Goal: Navigation & Orientation: Find specific page/section

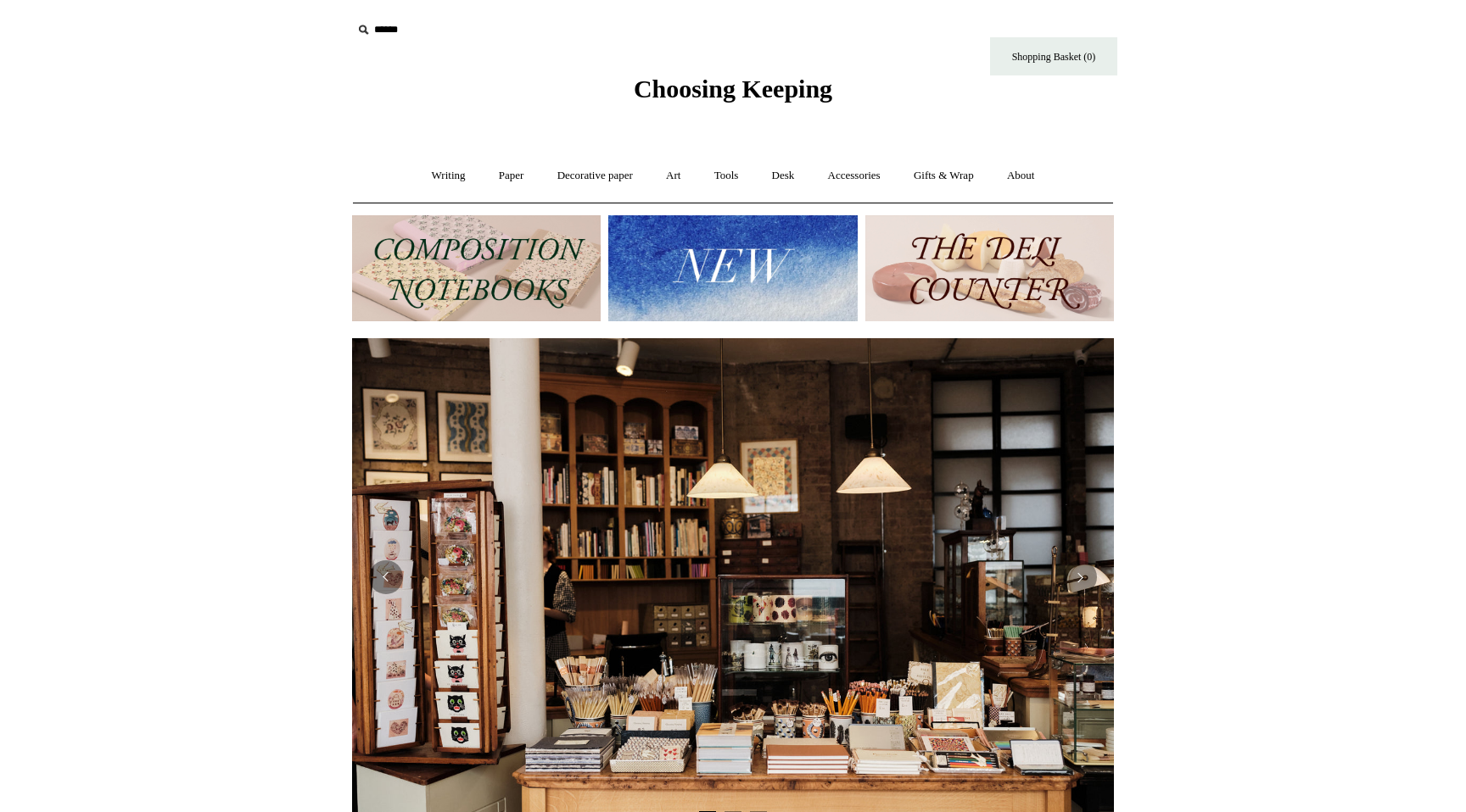
scroll to position [0, 1536]
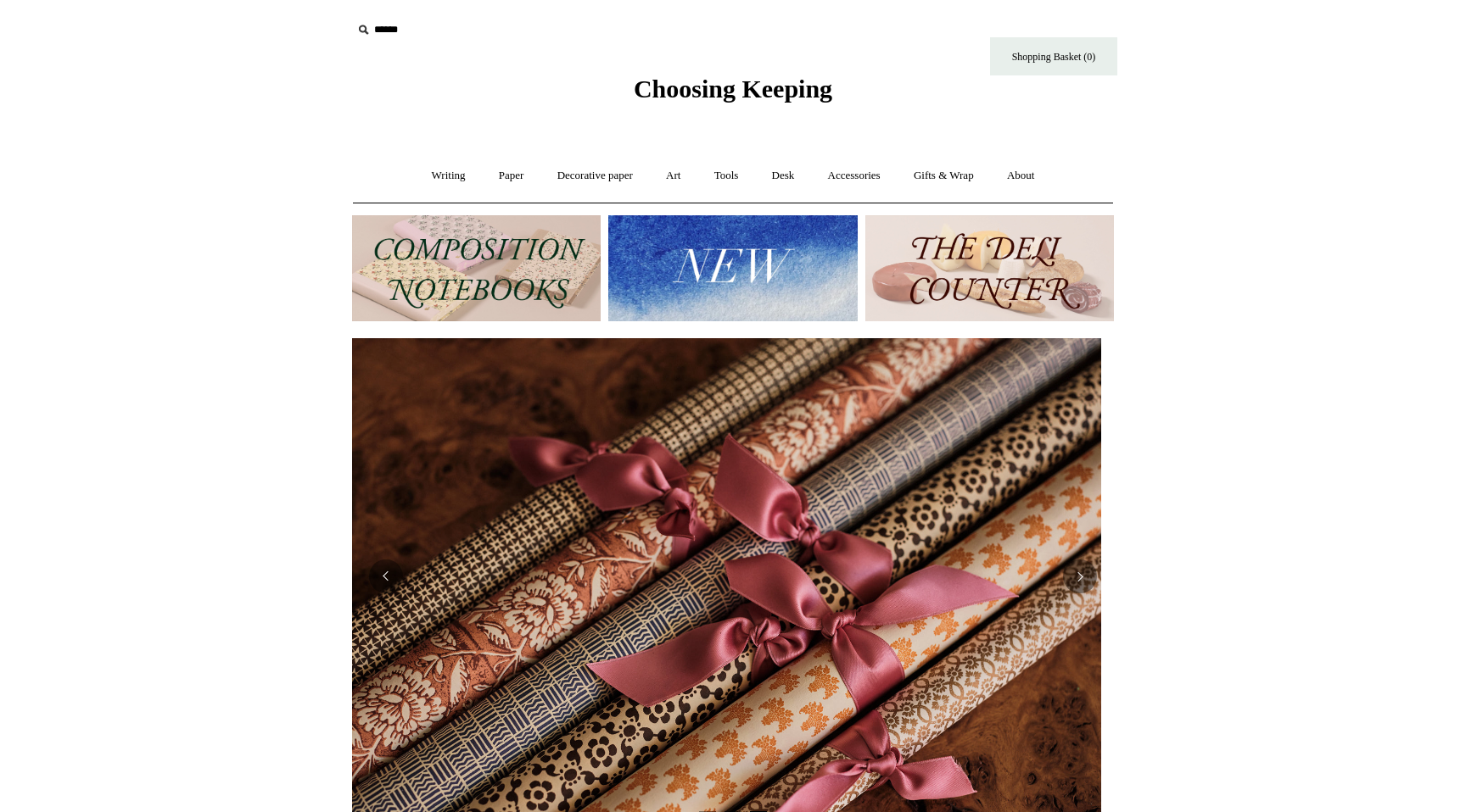
click at [682, 280] on img at bounding box center [733, 268] width 248 height 106
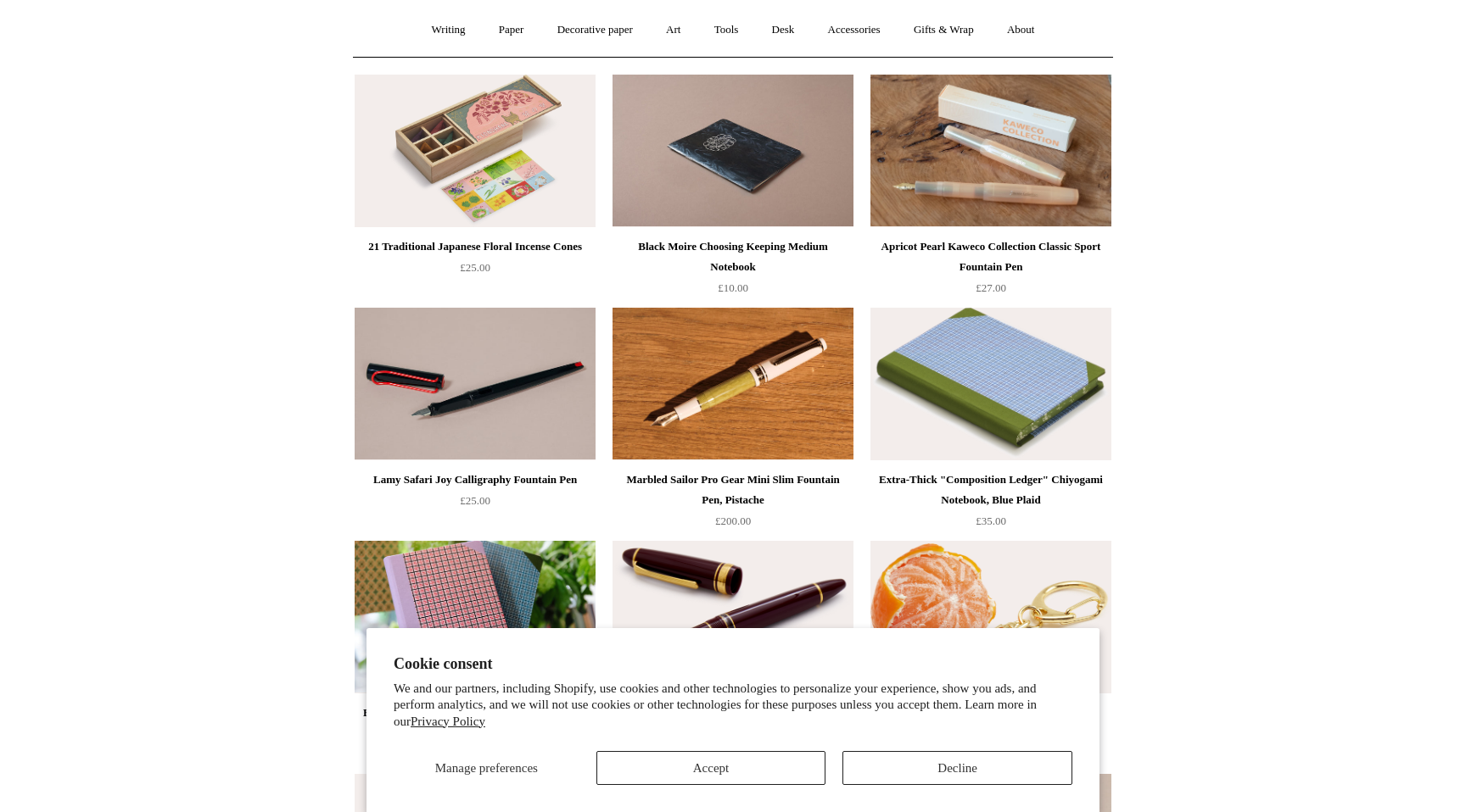
scroll to position [156, 0]
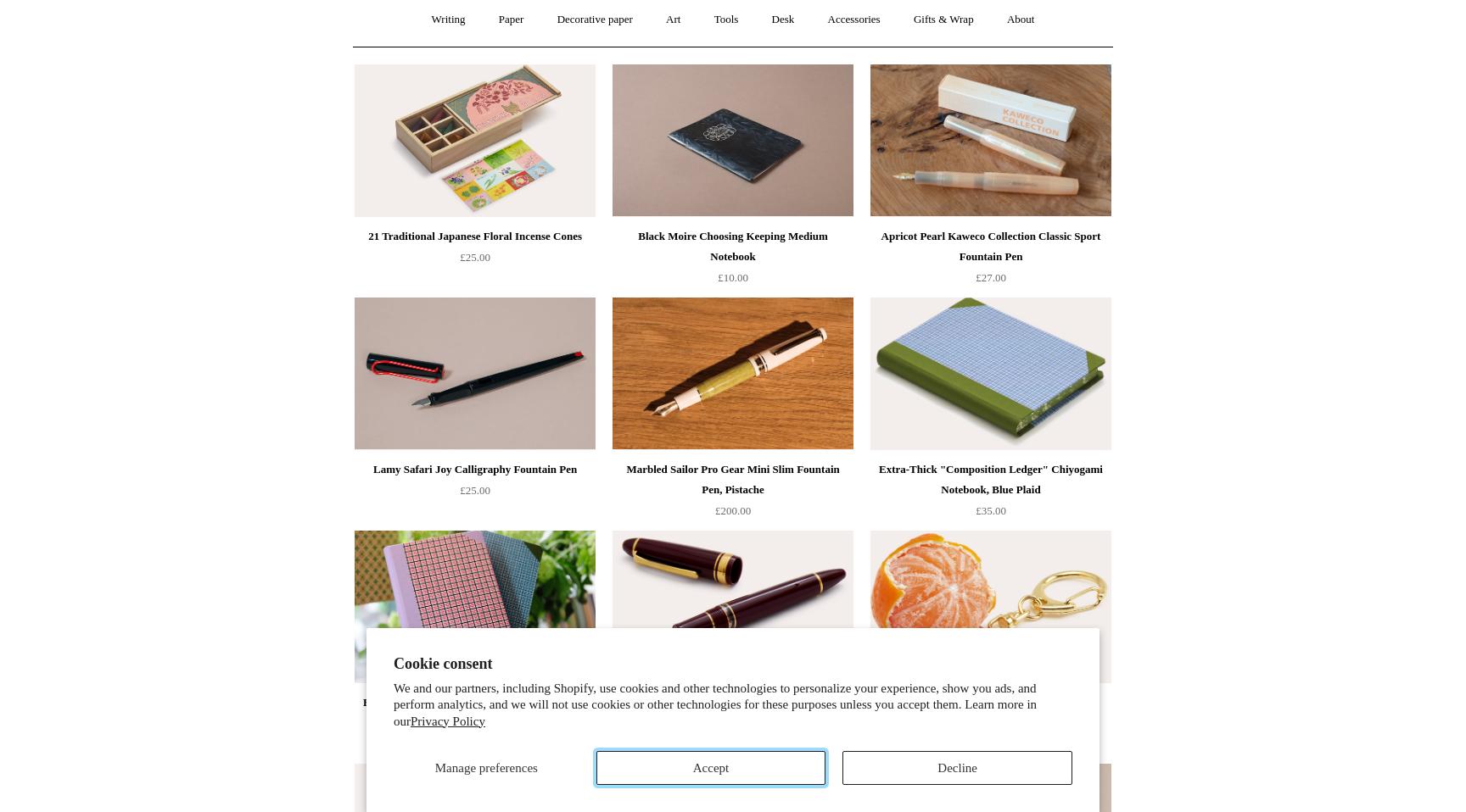
click at [753, 768] on button "Accept" at bounding box center [711, 768] width 230 height 34
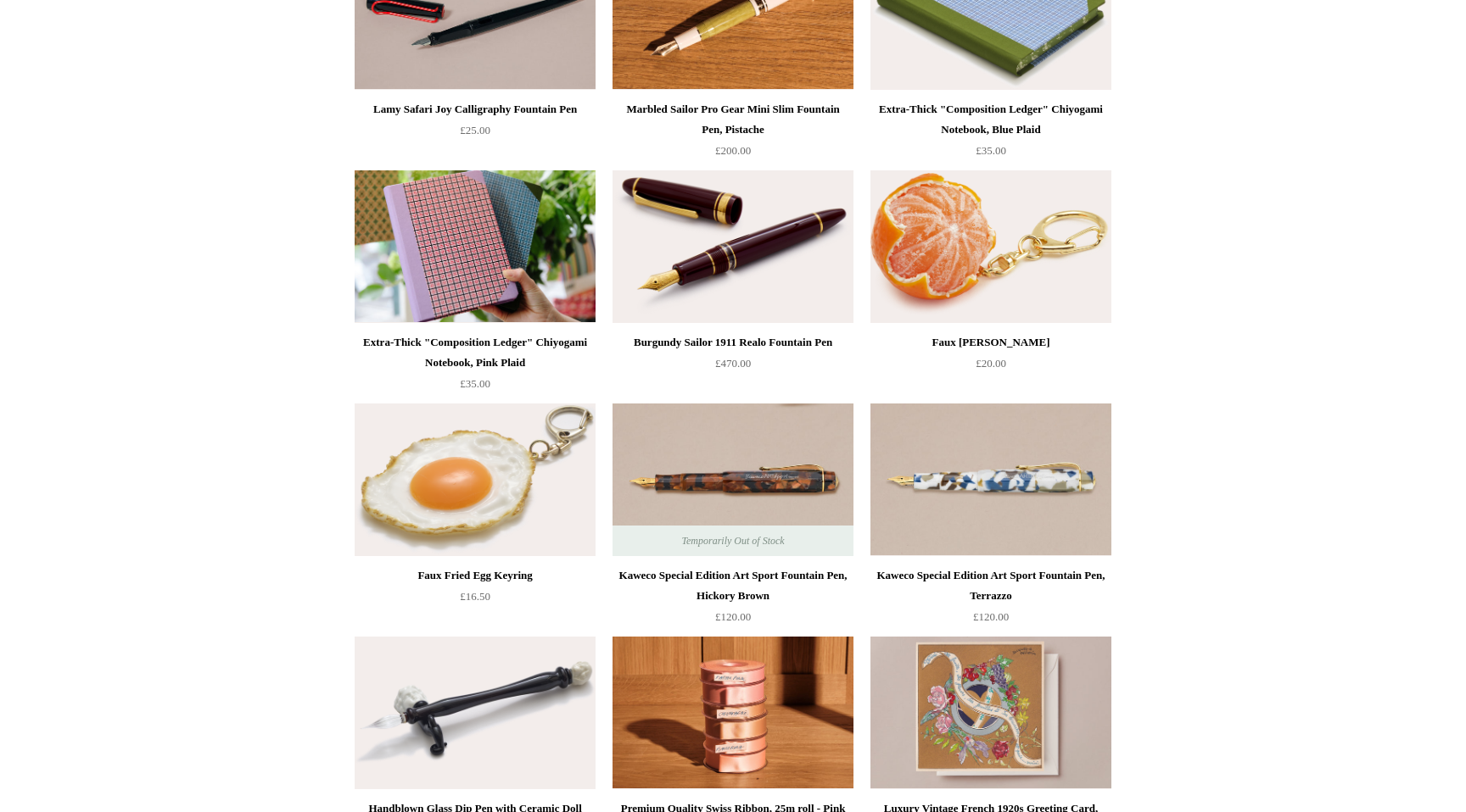
scroll to position [0, 0]
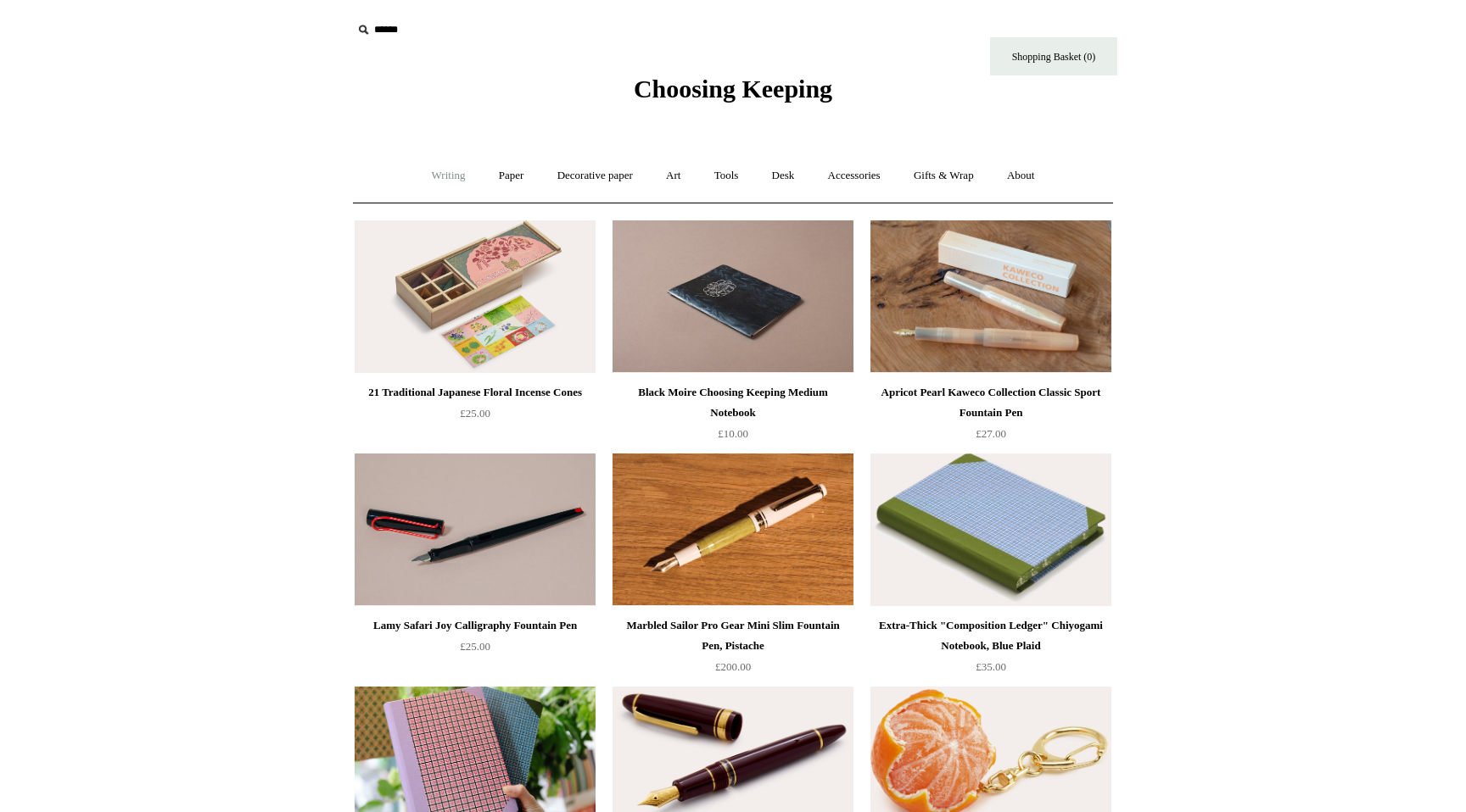
click at [435, 176] on link "Writing +" at bounding box center [449, 176] width 64 height 45
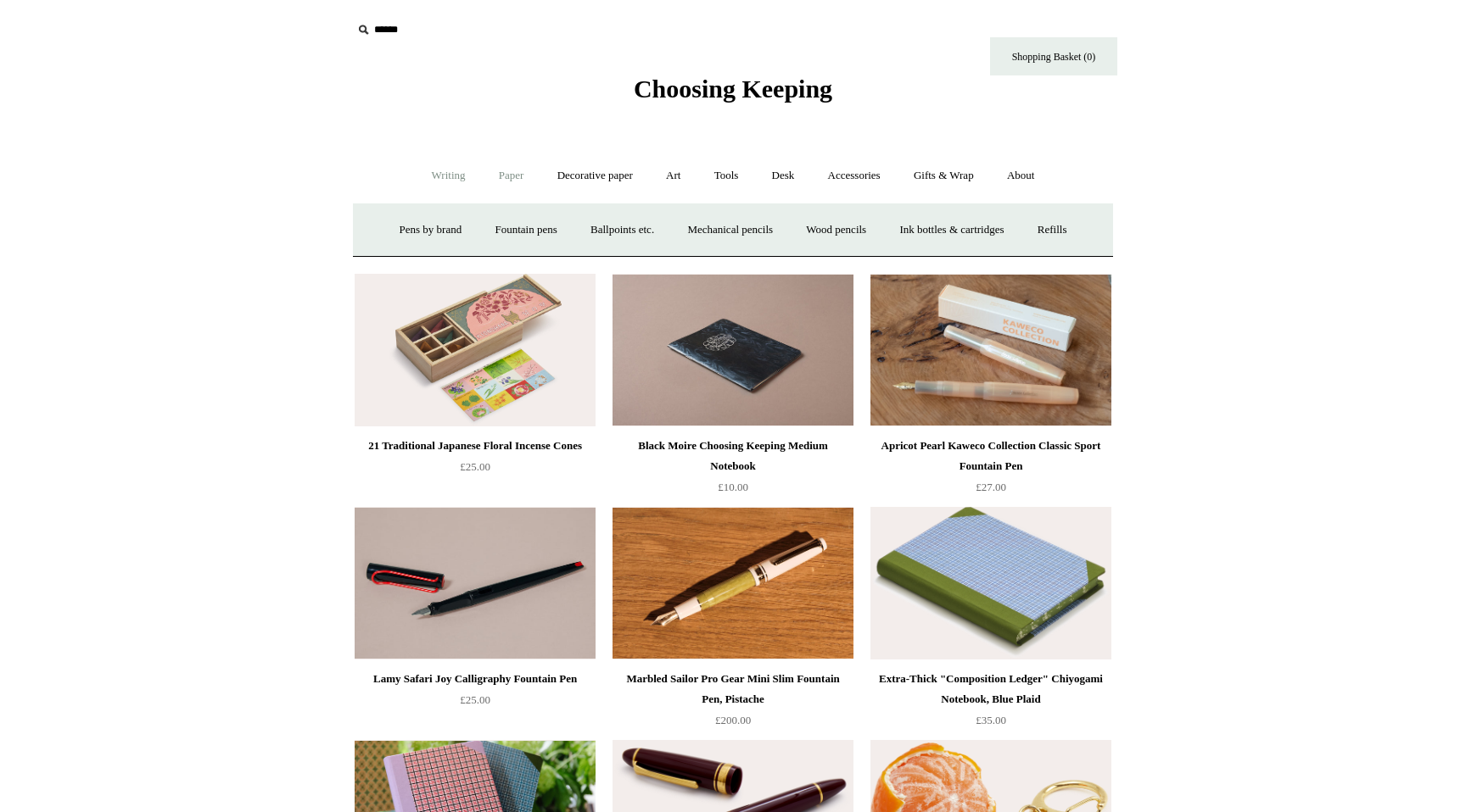
click at [503, 174] on link "Paper +" at bounding box center [511, 176] width 56 height 45
click at [484, 236] on link "Notebooks +" at bounding box center [496, 230] width 78 height 45
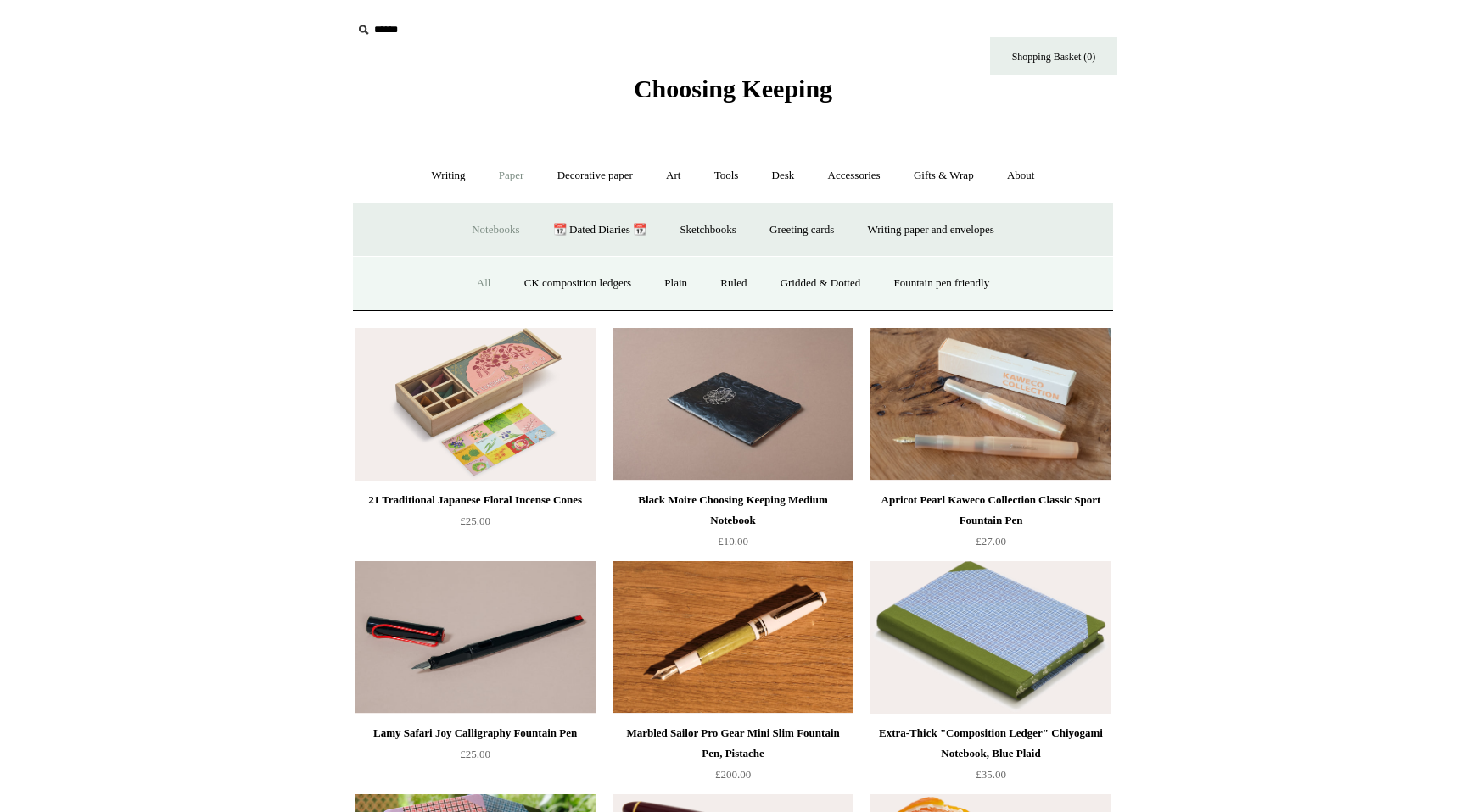
click at [470, 283] on link "All" at bounding box center [484, 284] width 45 height 45
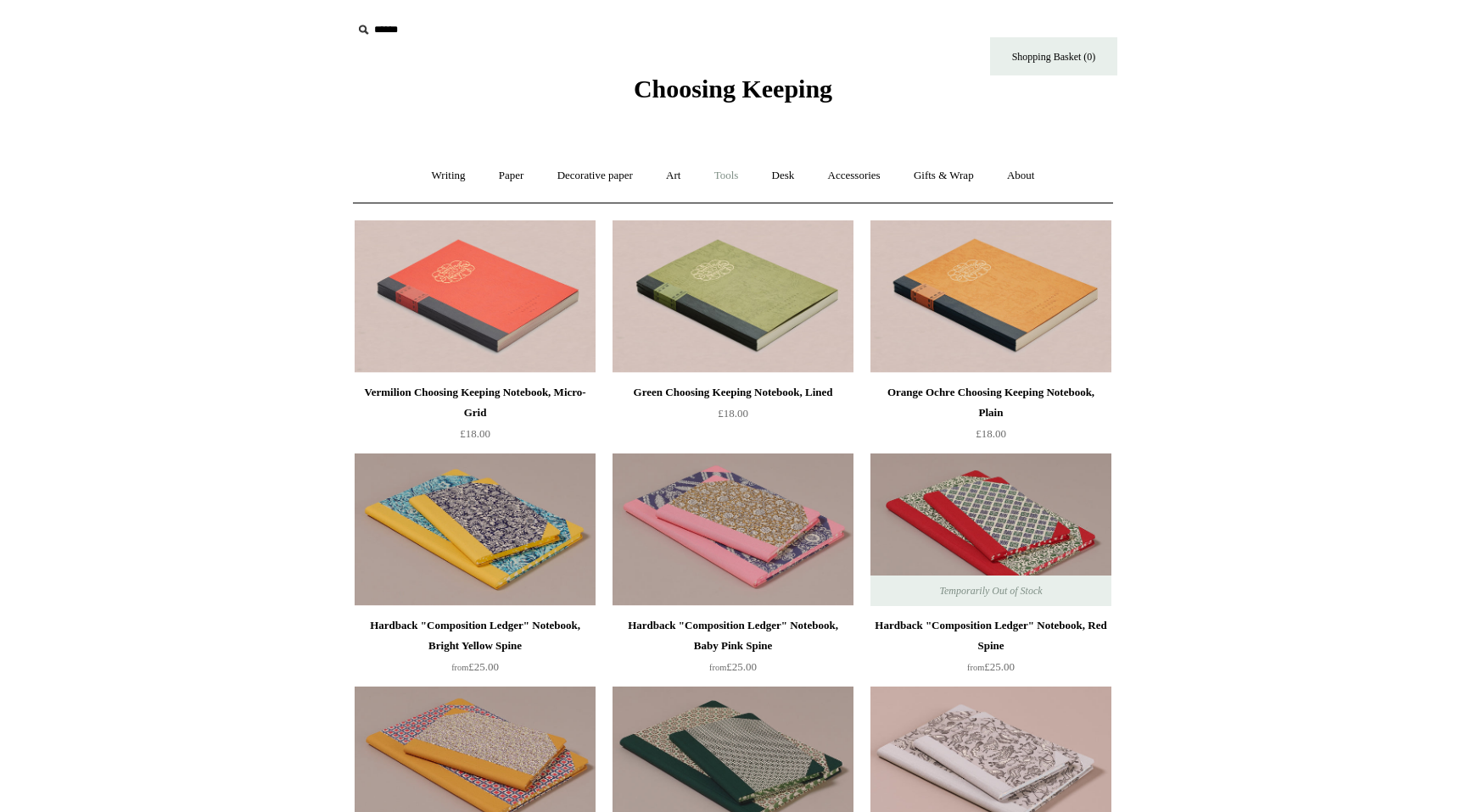
click at [727, 173] on link "Tools +" at bounding box center [726, 176] width 56 height 45
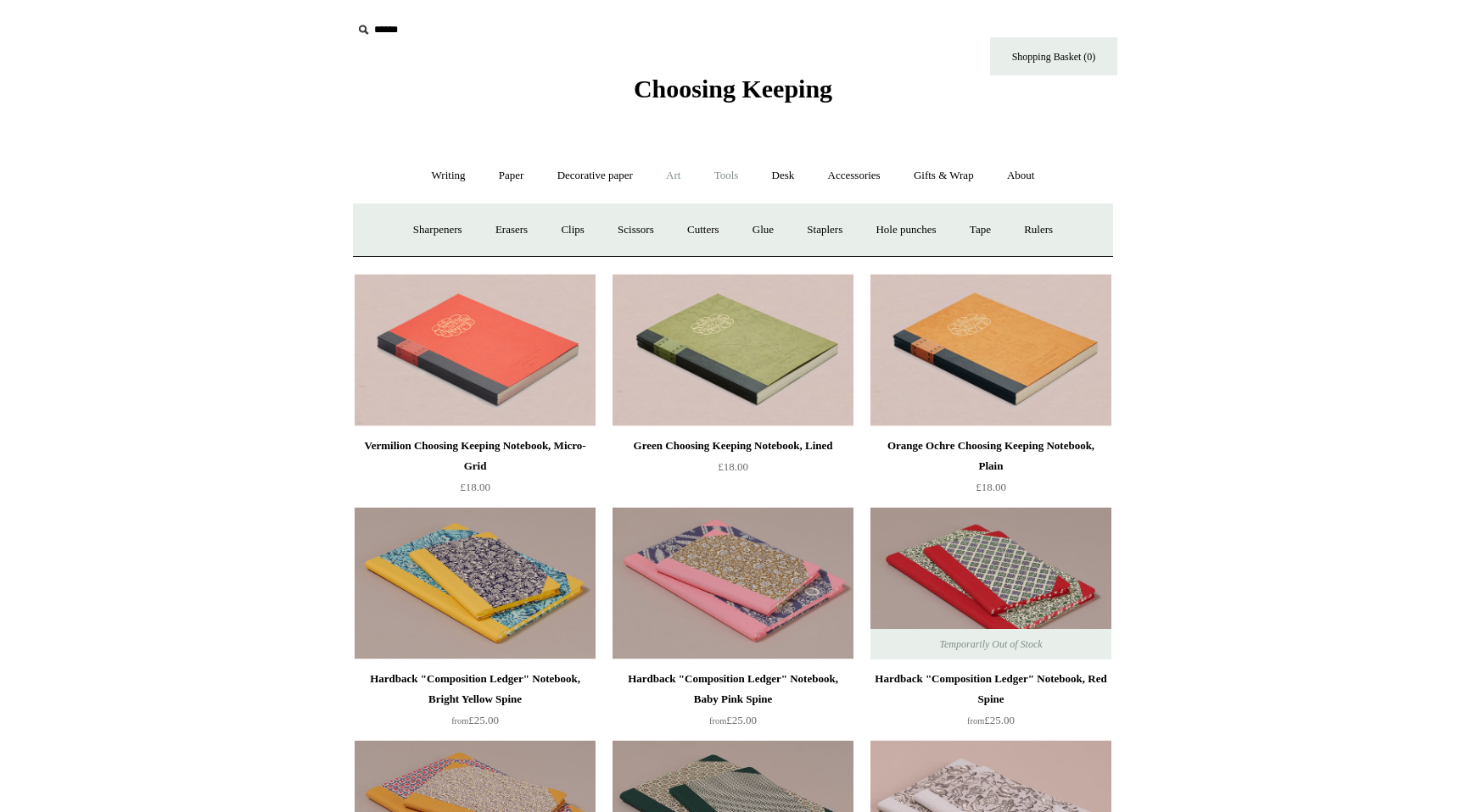
click at [688, 177] on link "Art +" at bounding box center [674, 176] width 45 height 45
click at [1038, 252] on link "Art sets" at bounding box center [1070, 230] width 64 height 45
